Goal: Transaction & Acquisition: Purchase product/service

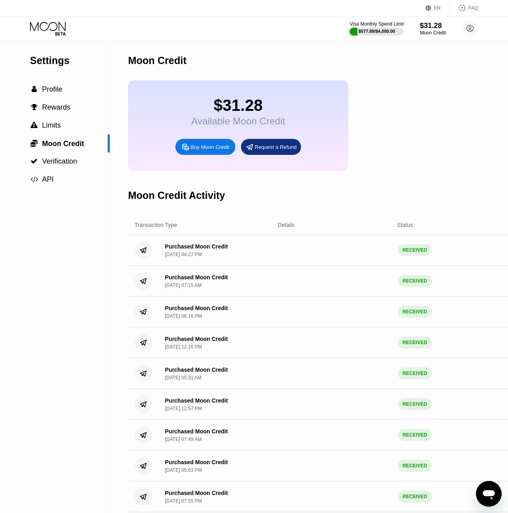
click at [205, 155] on div "Buy Moon Credit" at bounding box center [205, 147] width 60 height 16
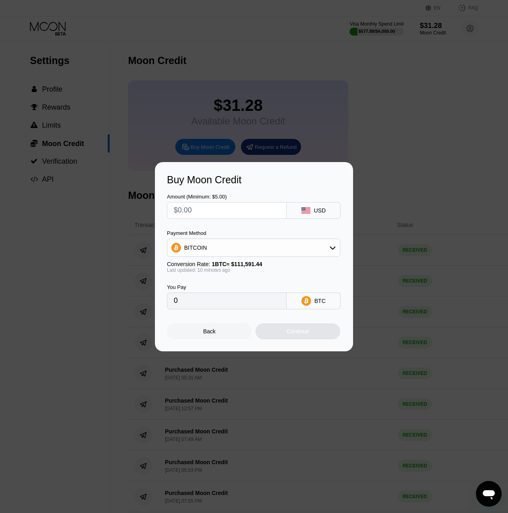
click at [207, 215] on input "text" at bounding box center [227, 211] width 106 height 16
type input "$5"
type input "0.00004477"
type input "$50"
type input "0.00044769"
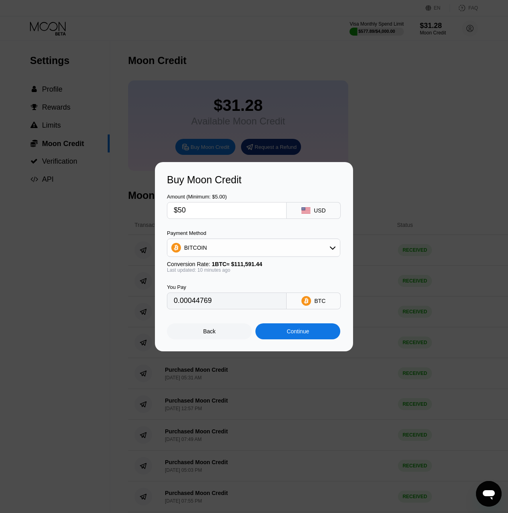
type input "$50"
click at [290, 335] on div "Continue" at bounding box center [298, 331] width 22 height 6
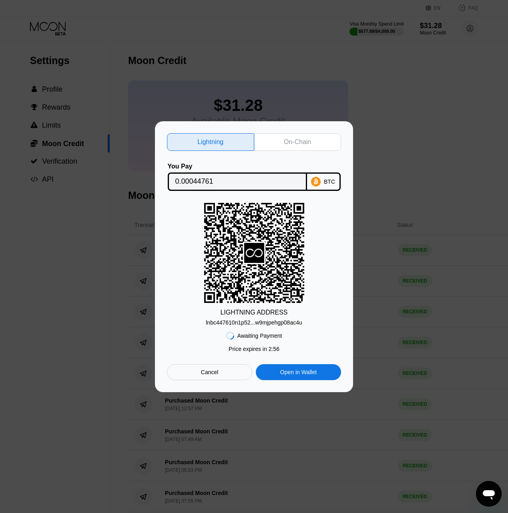
click at [292, 141] on div "On-Chain" at bounding box center [297, 142] width 27 height 8
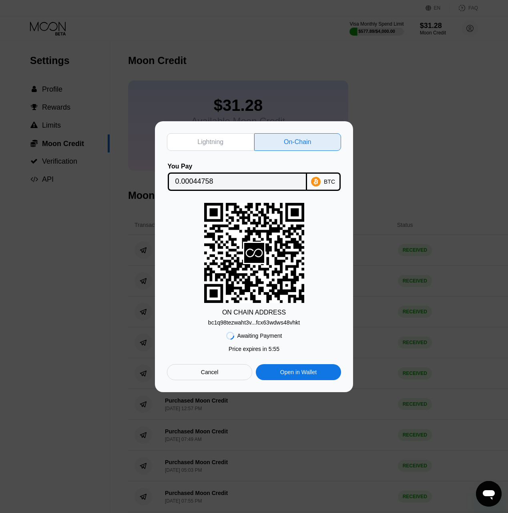
click at [241, 180] on input "0.00044758" at bounding box center [237, 182] width 124 height 16
click at [286, 325] on div "bc1q98tezwaht3v...fcx63wdws48vhkt" at bounding box center [254, 323] width 92 height 6
click at [432, 74] on div at bounding box center [257, 259] width 514 height 519
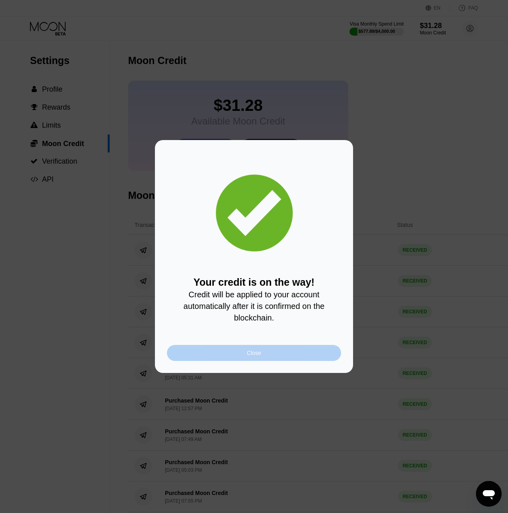
click at [238, 353] on div "Close" at bounding box center [254, 353] width 174 height 16
